Goal: Information Seeking & Learning: Find specific page/section

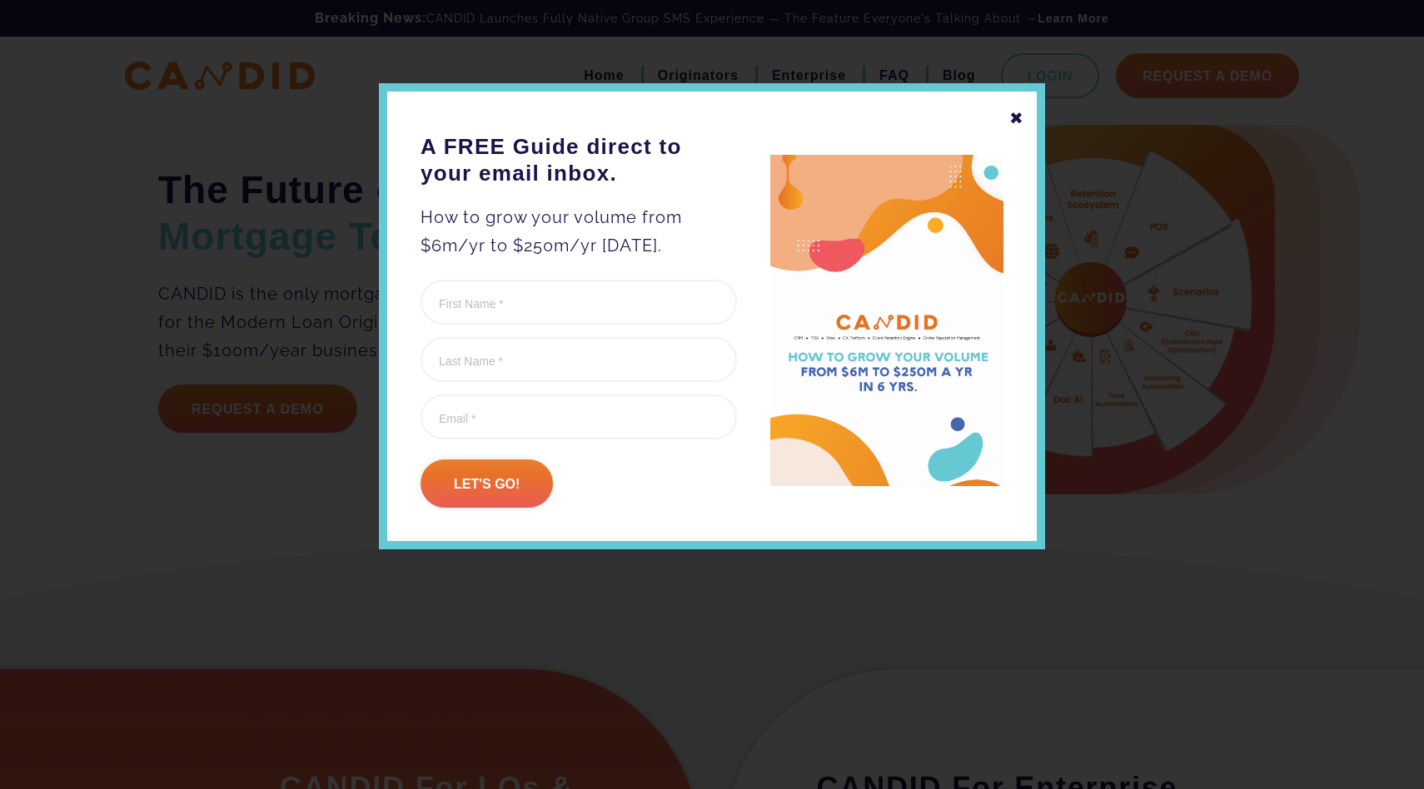
click at [1009, 122] on div "✖ A FREE Guide direct to your email inbox. How to grow your volume from $6m/yr …" at bounding box center [712, 316] width 666 height 466
click at [1016, 117] on div "✖" at bounding box center [1016, 118] width 15 height 28
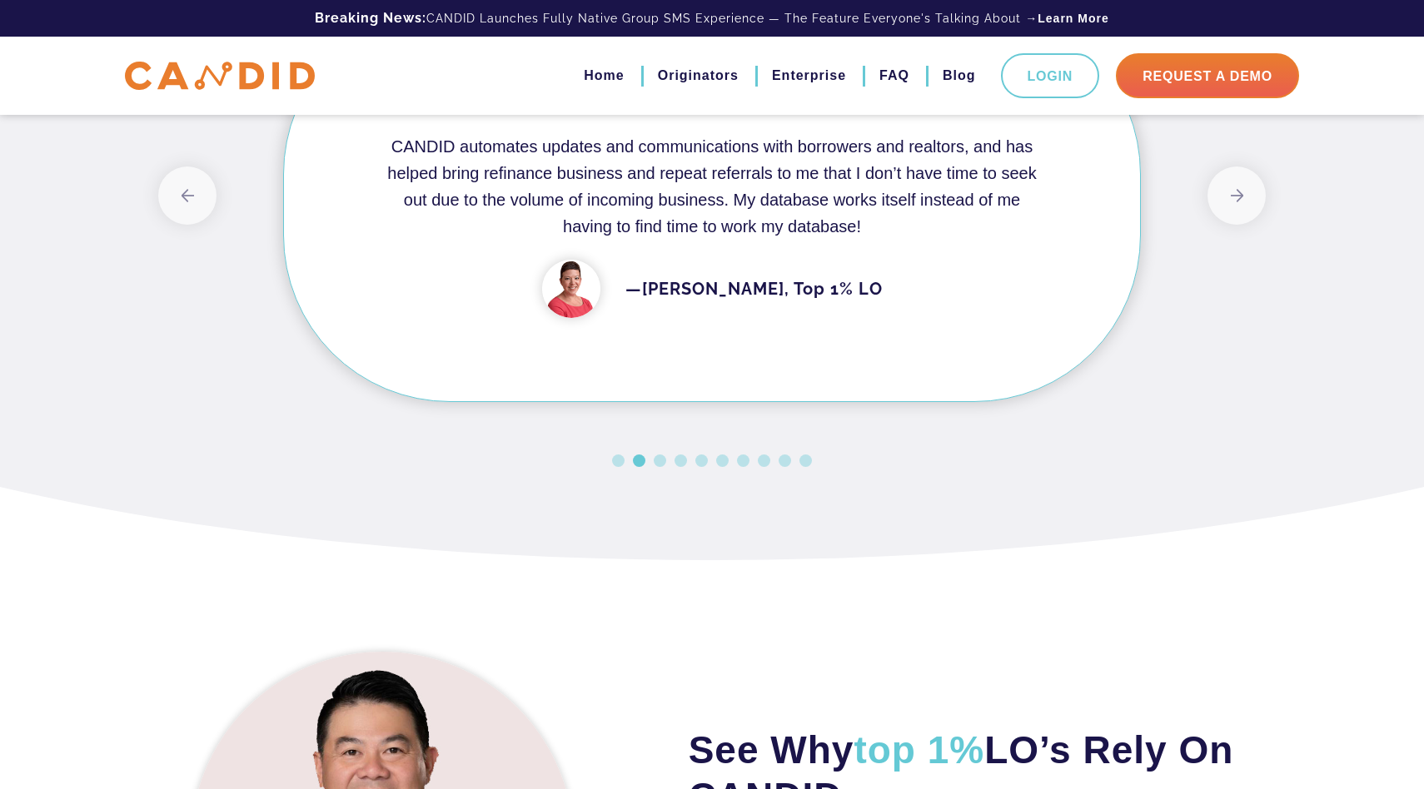
scroll to position [1527, 0]
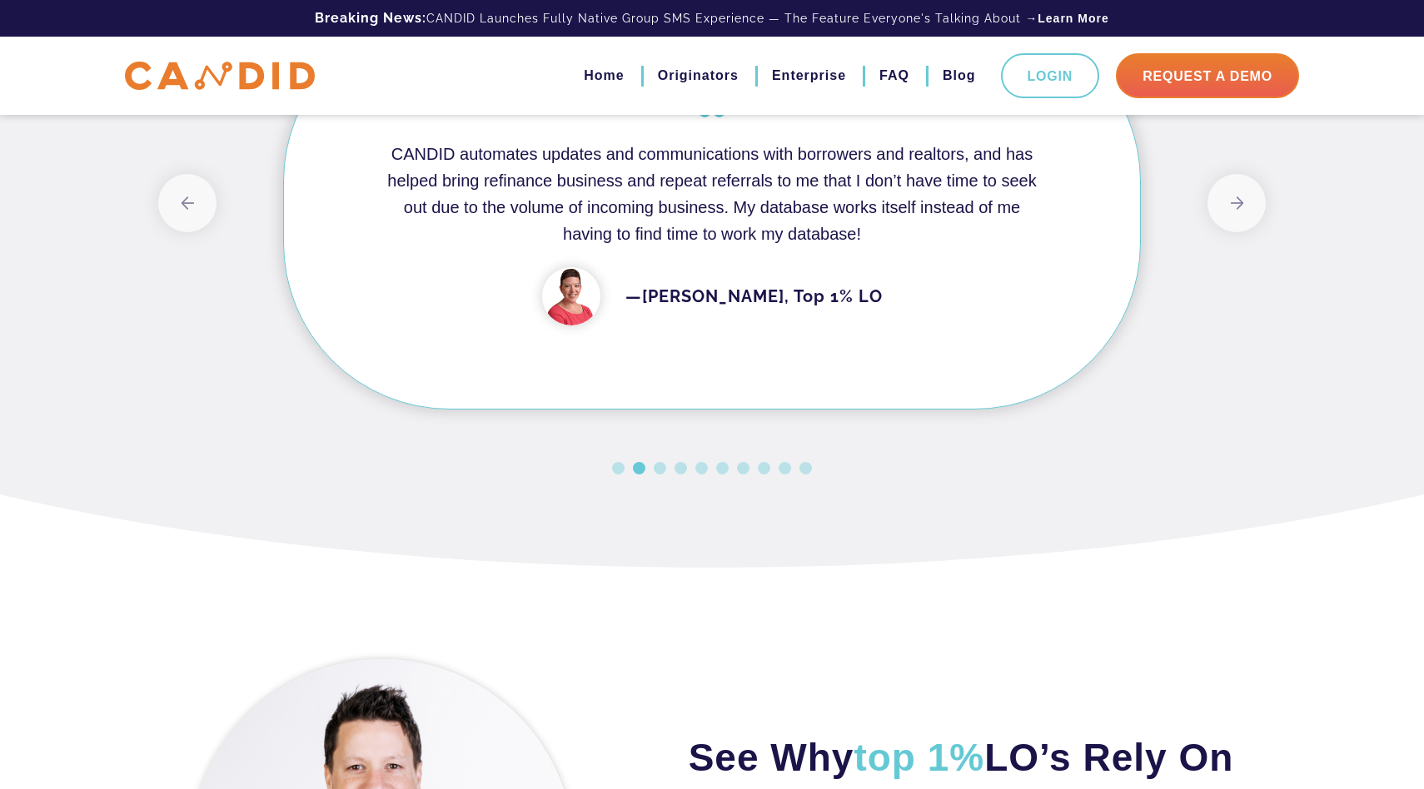
drag, startPoint x: 870, startPoint y: 231, endPoint x: 734, endPoint y: 206, distance: 138.1
click at [734, 206] on h4 "CANDID automates updates and communications with borrowers and realtors, and ha…" at bounding box center [712, 194] width 664 height 107
drag, startPoint x: 727, startPoint y: 205, endPoint x: 833, endPoint y: 223, distance: 108.1
click at [833, 223] on h4 "CANDID automates updates and communications with borrowers and realtors, and ha…" at bounding box center [712, 194] width 664 height 107
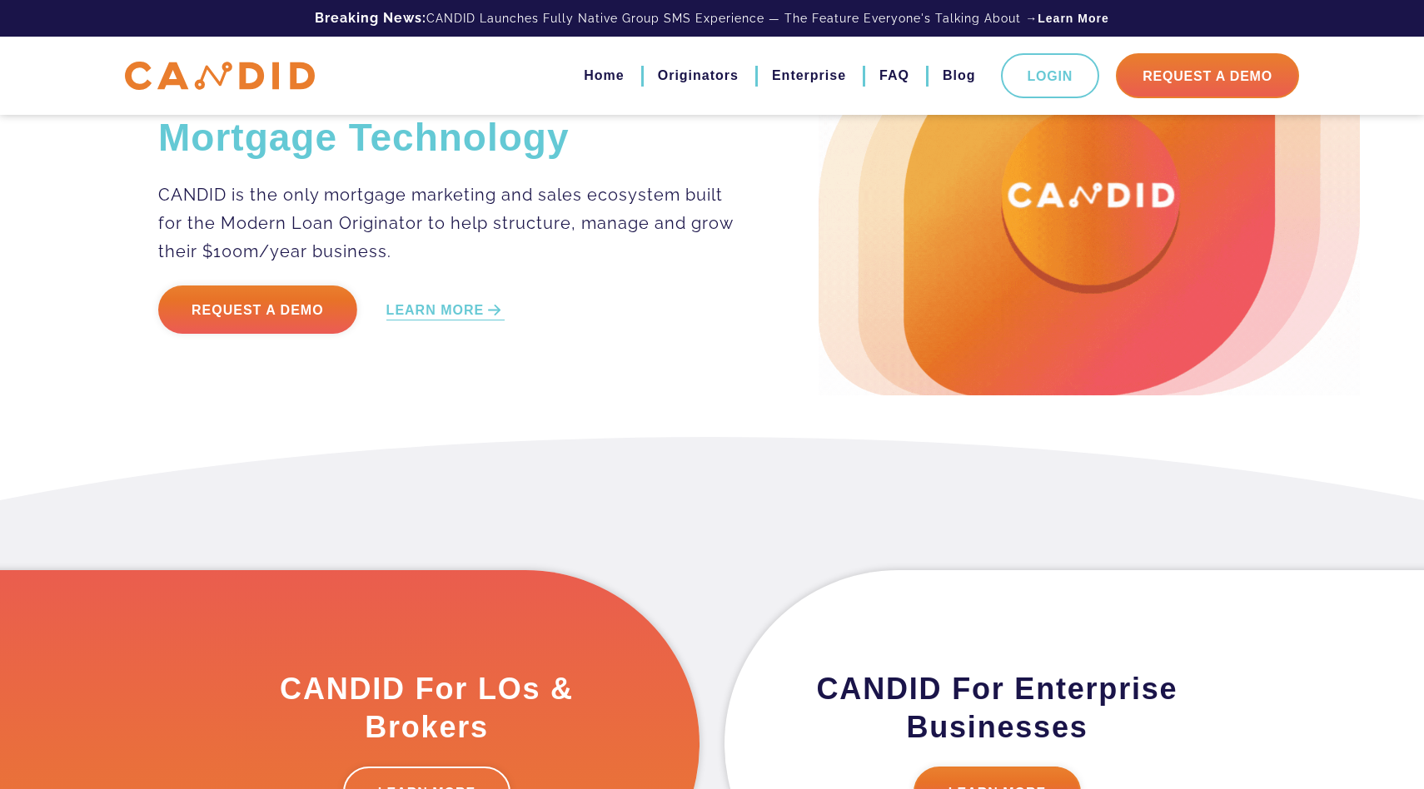
scroll to position [95, 0]
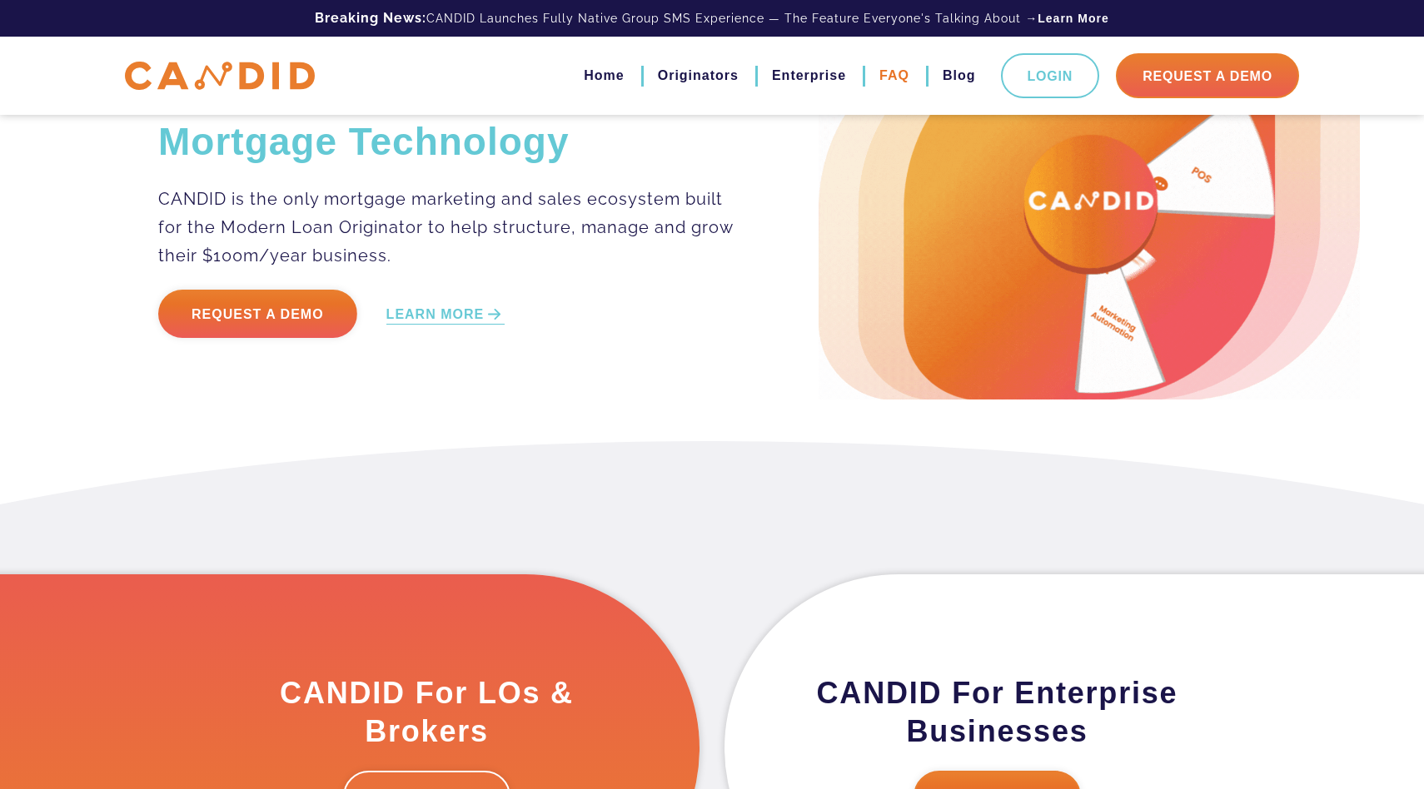
click at [894, 67] on link "FAQ" at bounding box center [894, 76] width 30 height 28
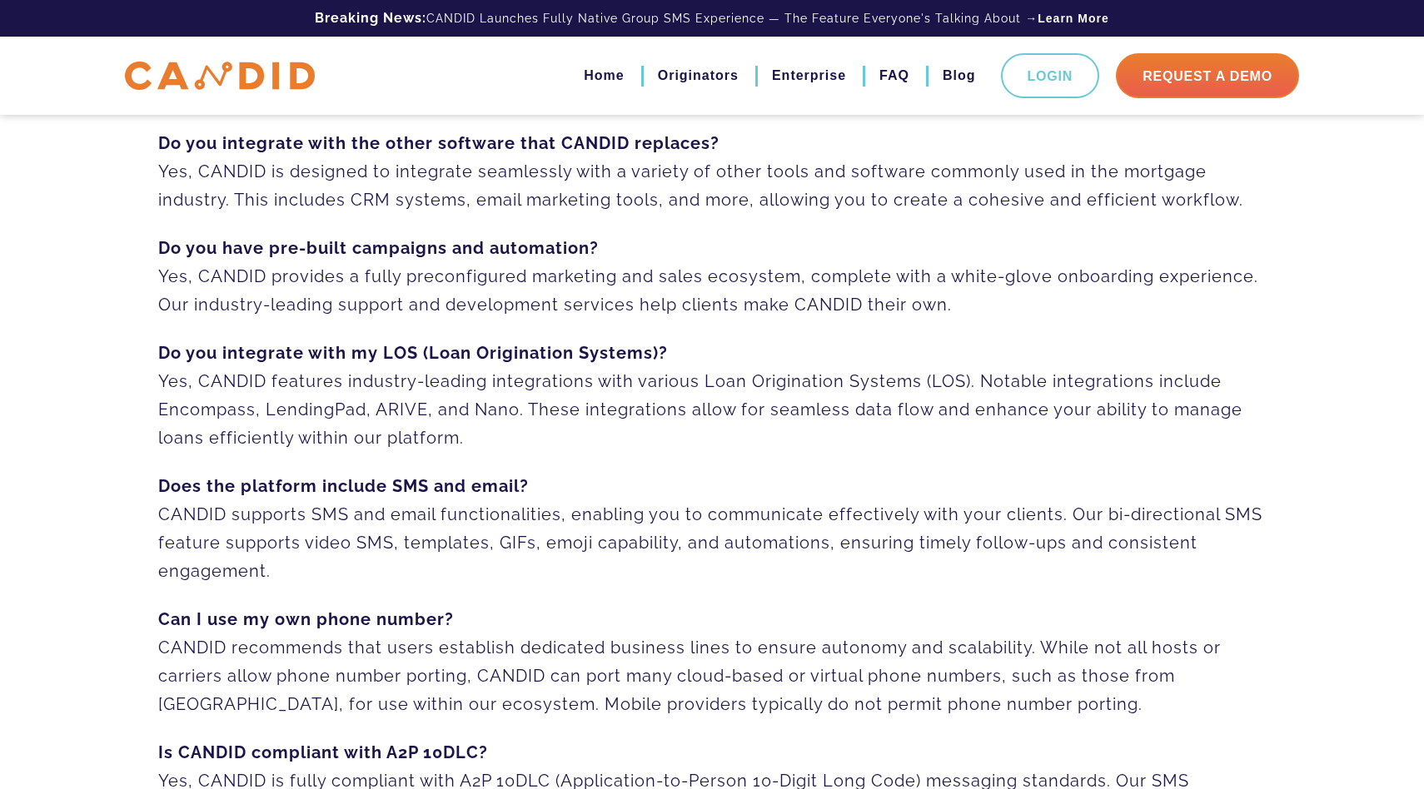
scroll to position [176, 0]
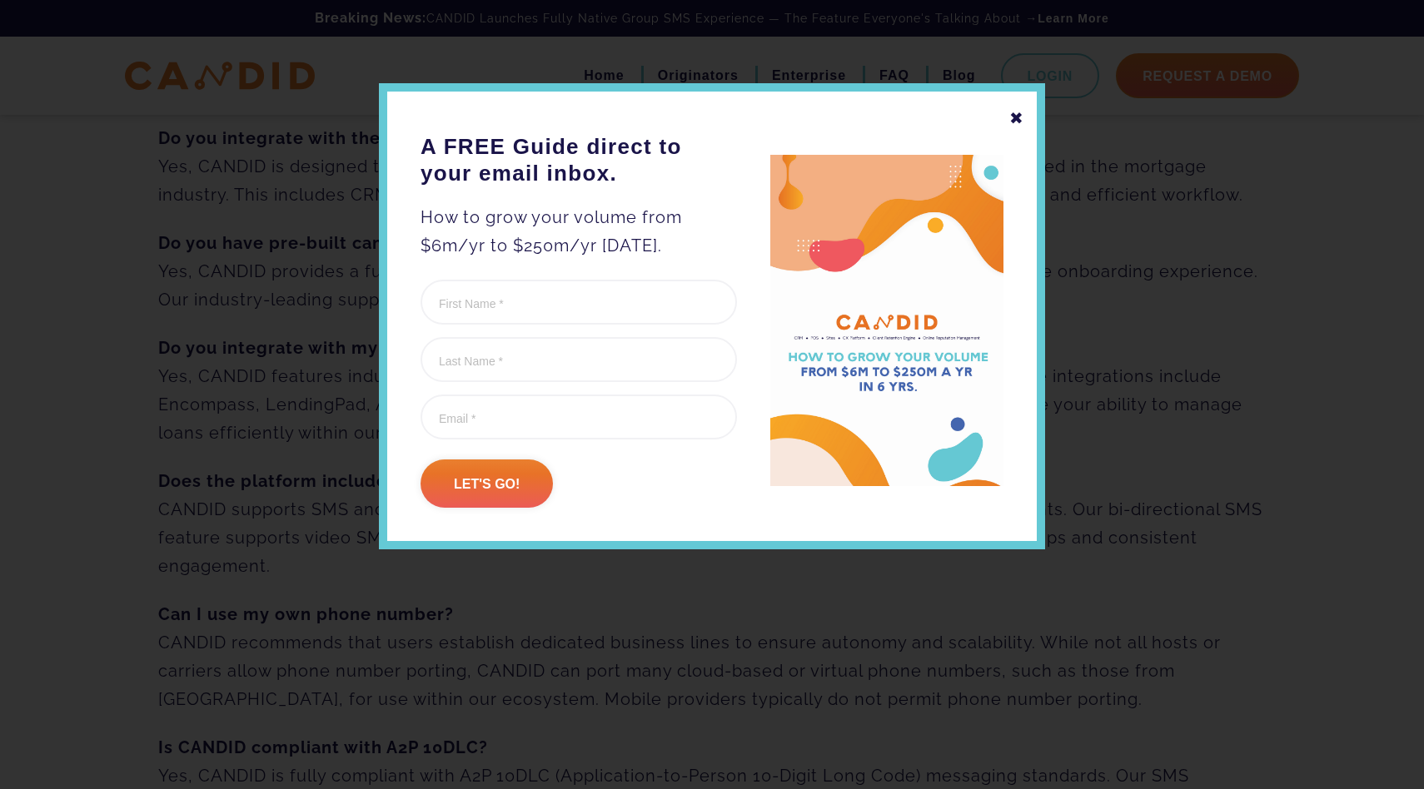
click at [1022, 112] on div "✖" at bounding box center [1016, 118] width 15 height 28
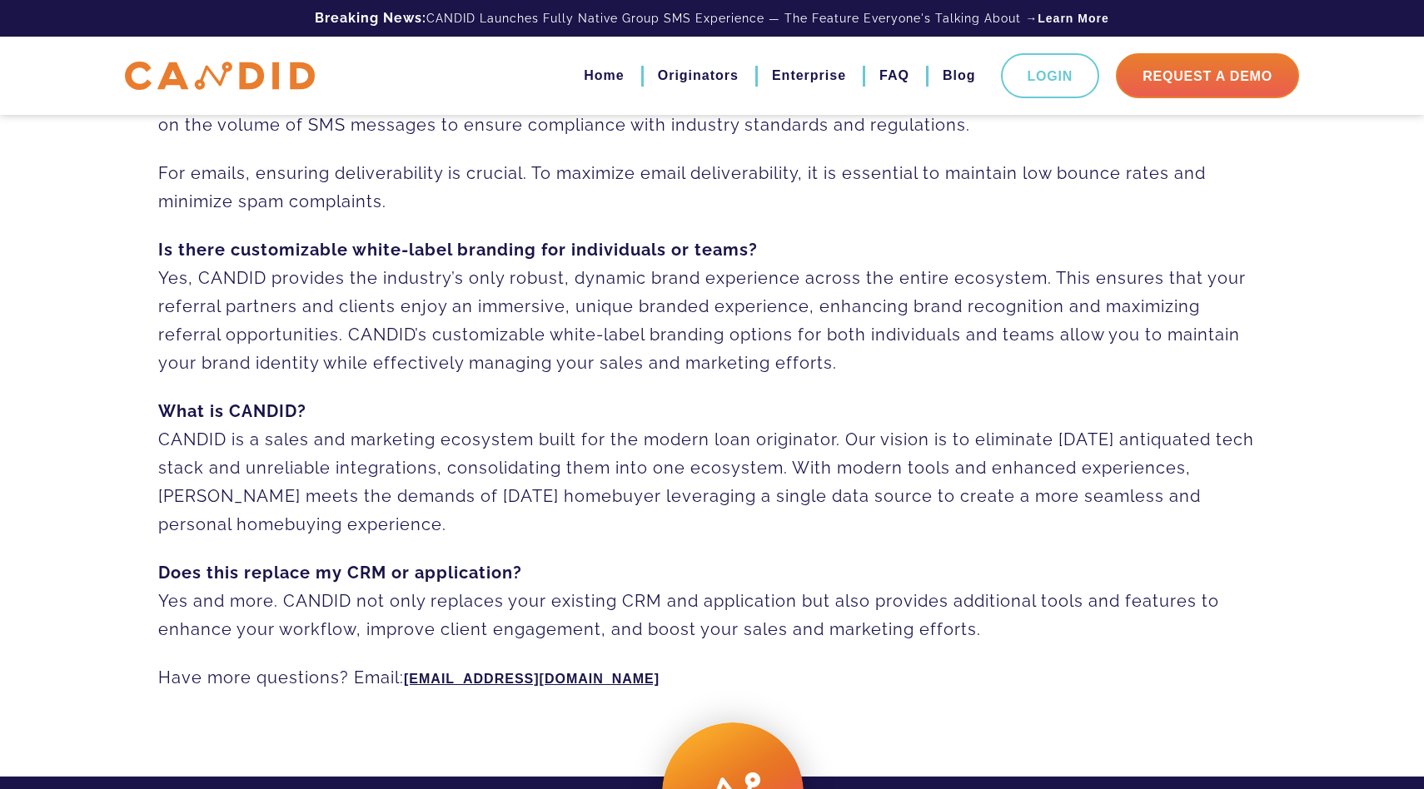
scroll to position [1017, 0]
